Goal: Information Seeking & Learning: Learn about a topic

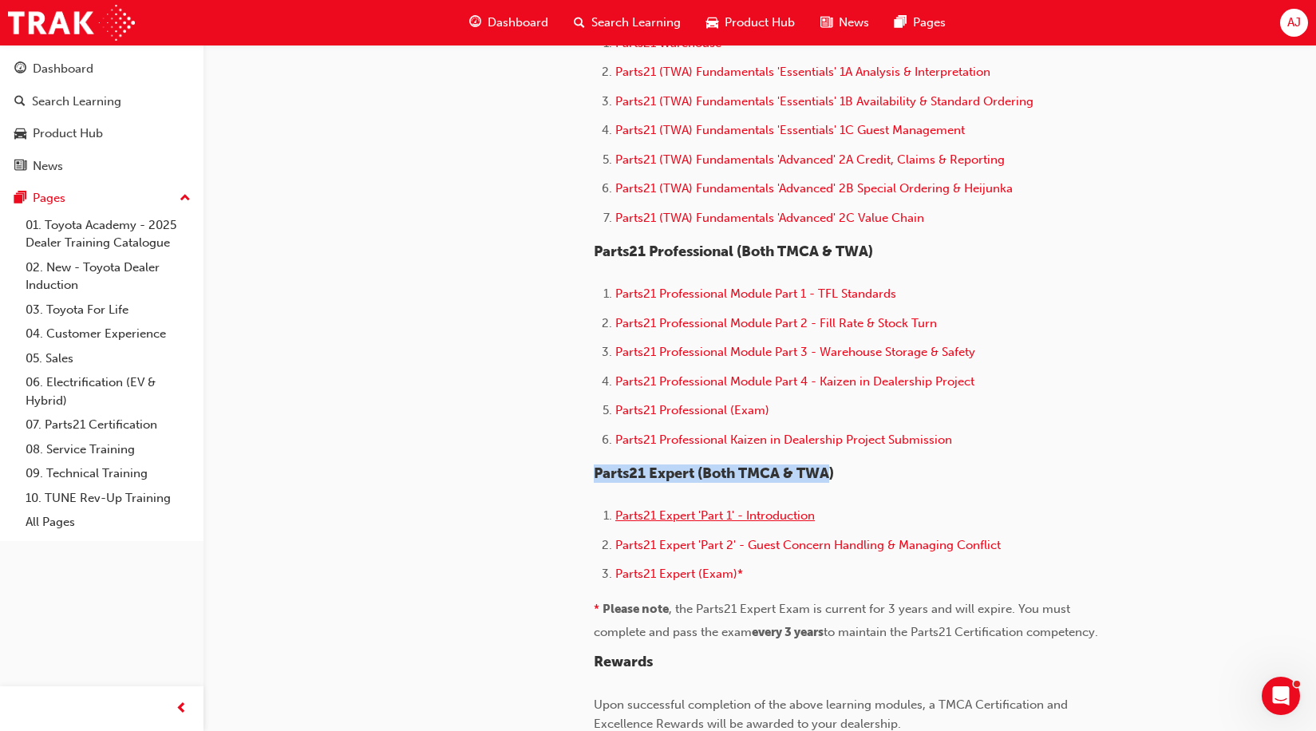
click at [754, 514] on span "Parts21 Expert 'Part 1' - Introduction" at bounding box center [715, 515] width 200 height 14
